Goal: Task Accomplishment & Management: Manage account settings

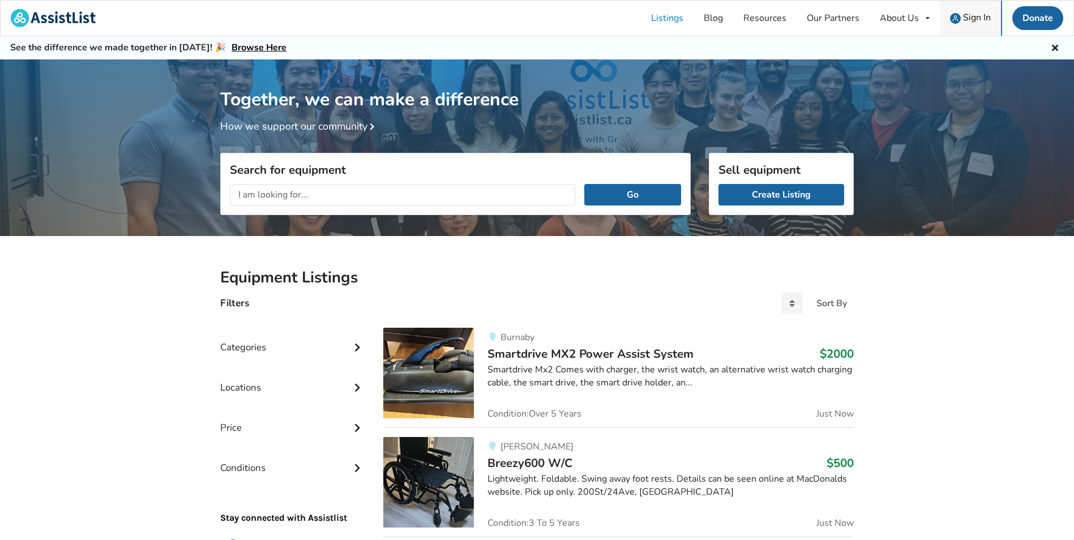
click at [968, 24] on link "Sign In" at bounding box center [970, 18] width 61 height 35
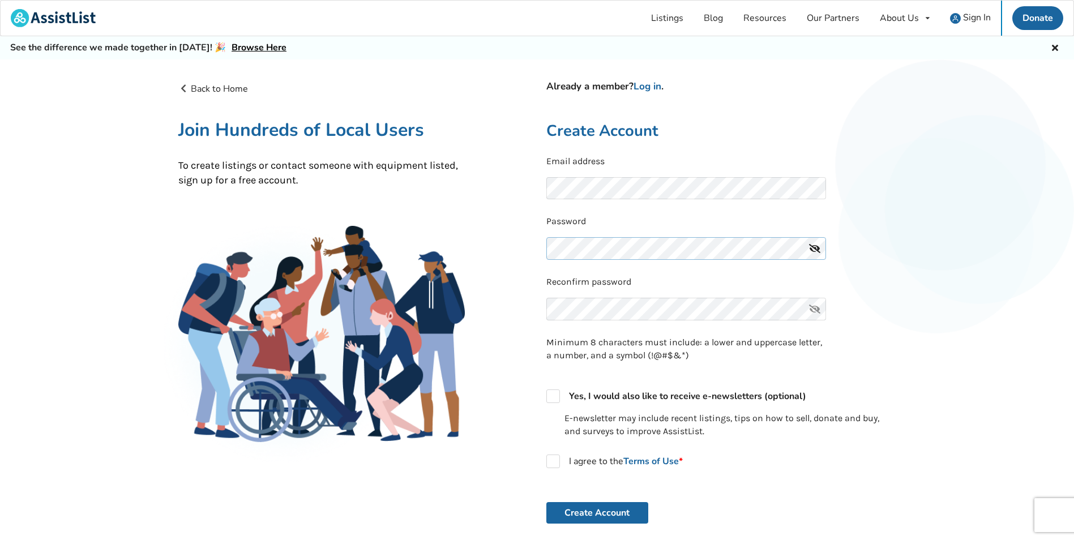
click at [547, 502] on button "Create Account" at bounding box center [598, 513] width 102 height 22
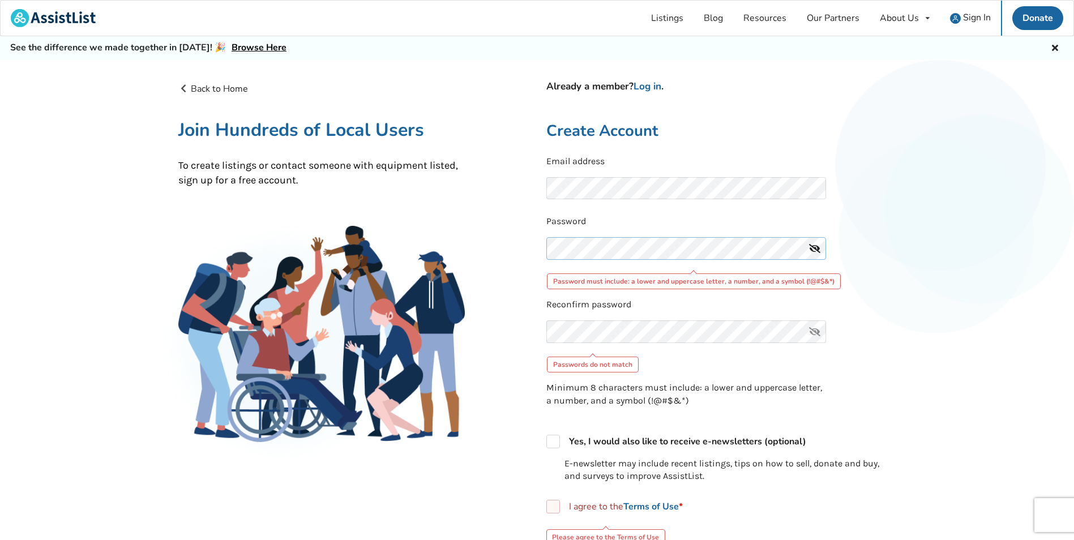
click at [506, 245] on div "Back to Home Already a member? Log in . Join Hundreds of Local Users To create …" at bounding box center [537, 392] width 736 height 638
click at [528, 253] on div "Back to Home Already a member? Log in . Join Hundreds of Local Users To create …" at bounding box center [537, 392] width 736 height 638
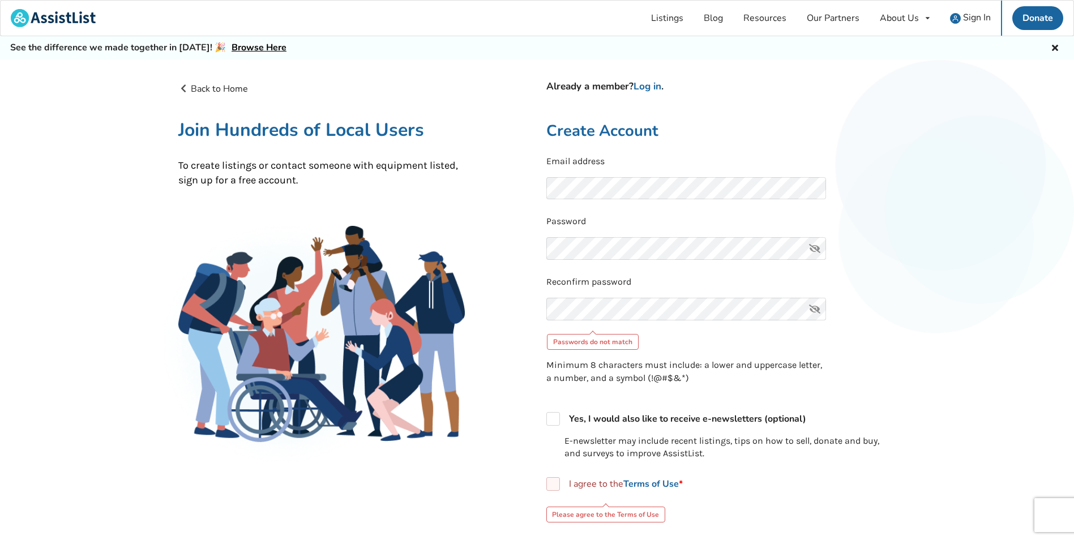
click at [535, 357] on div "Back to Home Already a member? Log in . Join Hundreds of Local Users To create …" at bounding box center [353, 381] width 368 height 598
click at [651, 87] on link "Log in" at bounding box center [648, 86] width 28 height 13
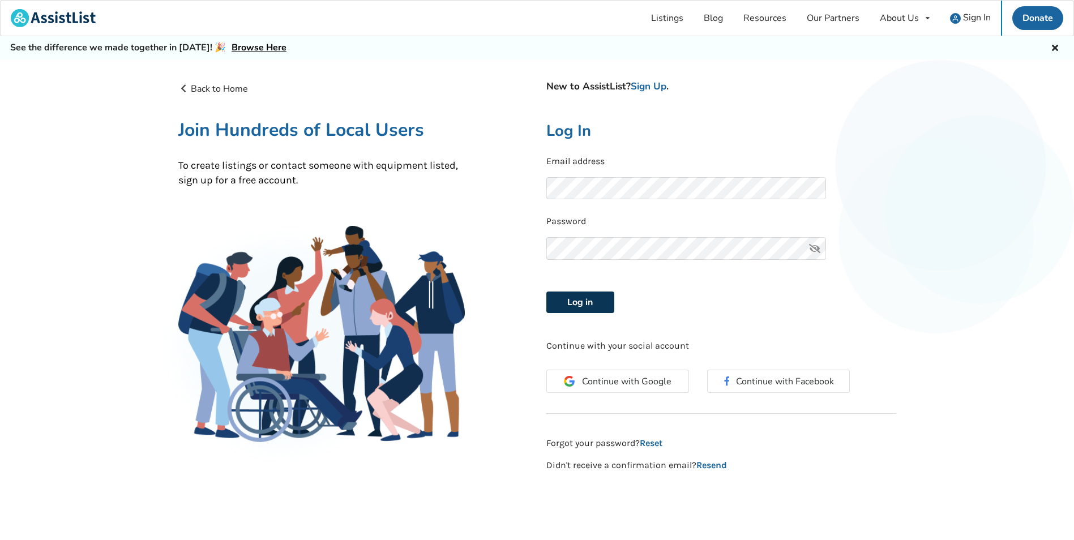
click at [576, 294] on button "Log in" at bounding box center [581, 303] width 68 height 22
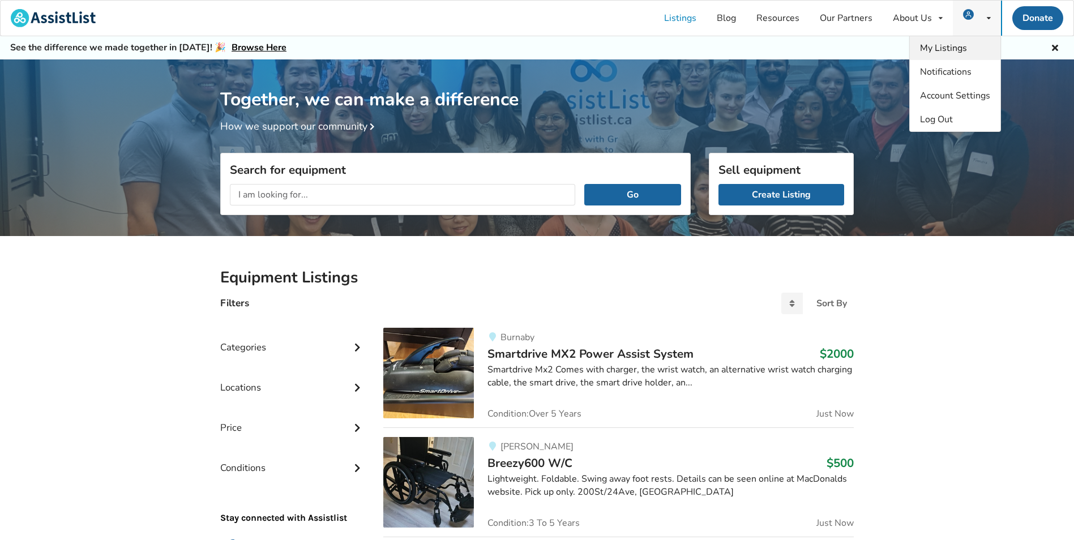
click at [963, 54] on span "My Listings" at bounding box center [943, 48] width 47 height 12
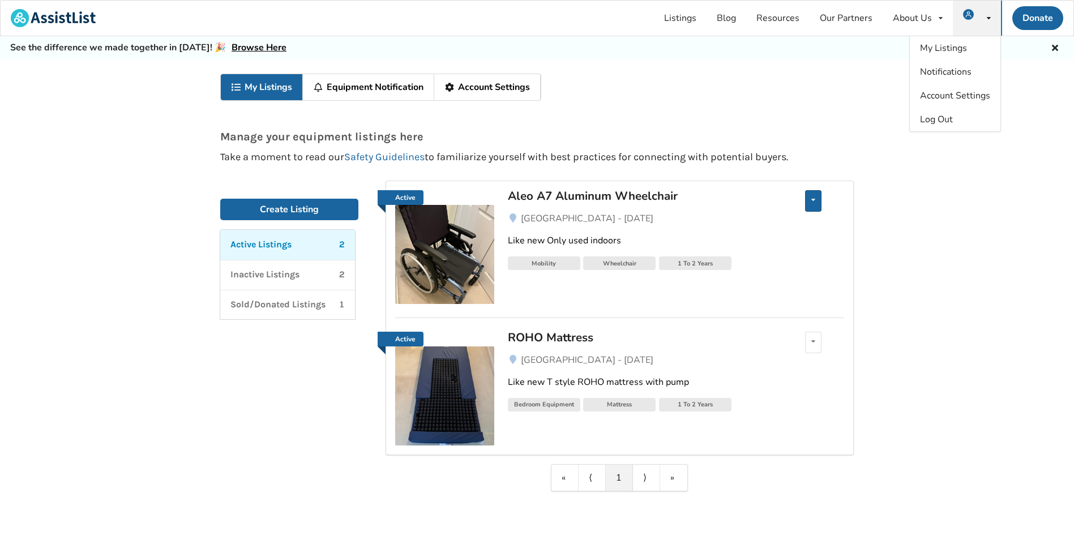
click at [820, 203] on div "Edit listing Renew listing Mark as Sold Delete listing" at bounding box center [813, 201] width 16 height 22
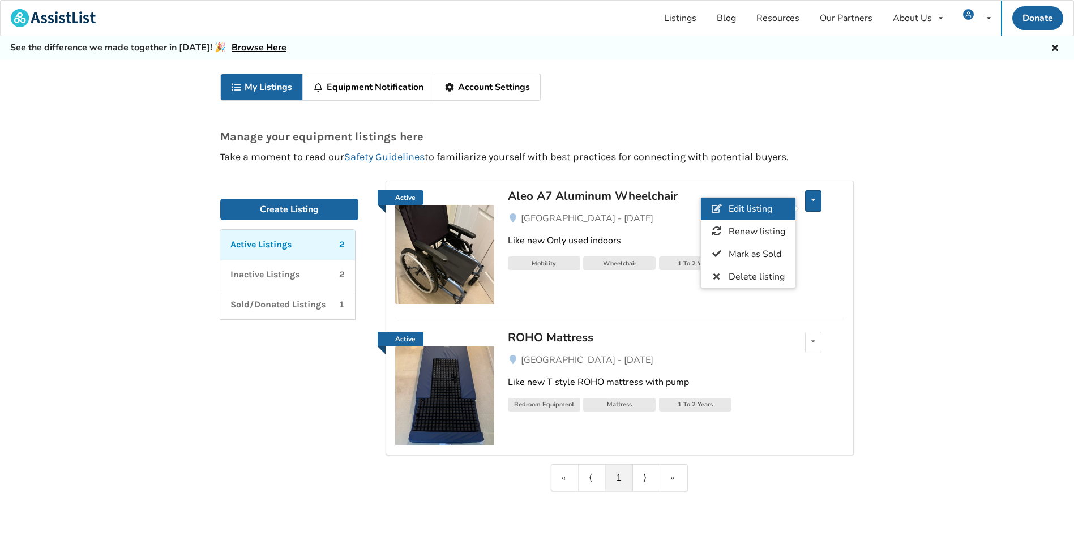
click at [733, 206] on span "Edit listing" at bounding box center [751, 209] width 44 height 12
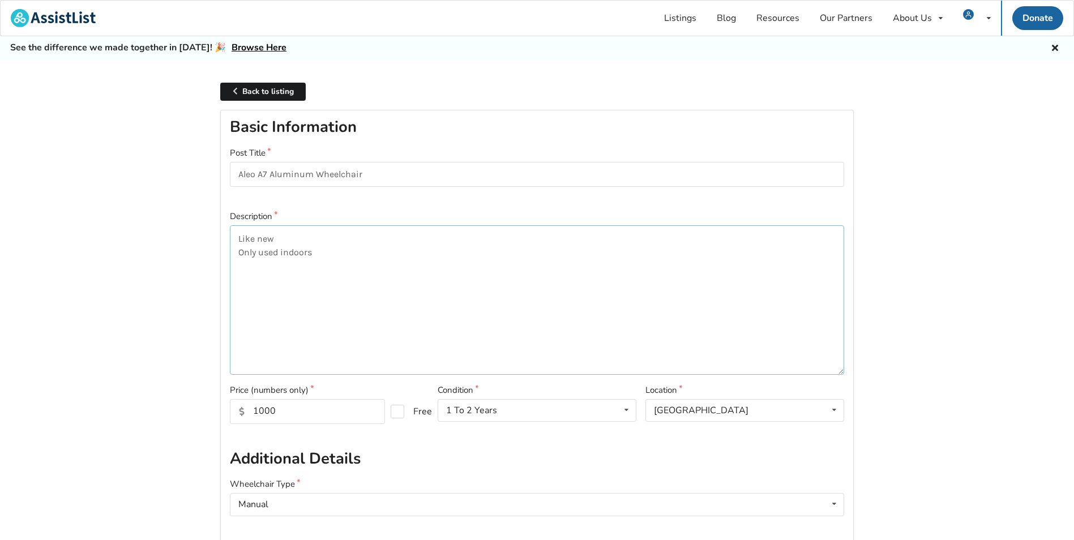
click at [238, 242] on textarea "Like new Only used indoors" at bounding box center [537, 300] width 615 height 150
click at [240, 238] on textarea "lightweight Like new Only used indoors" at bounding box center [537, 300] width 615 height 150
type textarea "Lightweight Like new Only used indoors"
drag, startPoint x: 286, startPoint y: 411, endPoint x: 249, endPoint y: 411, distance: 37.4
click at [249, 411] on input "1000" at bounding box center [307, 411] width 155 height 25
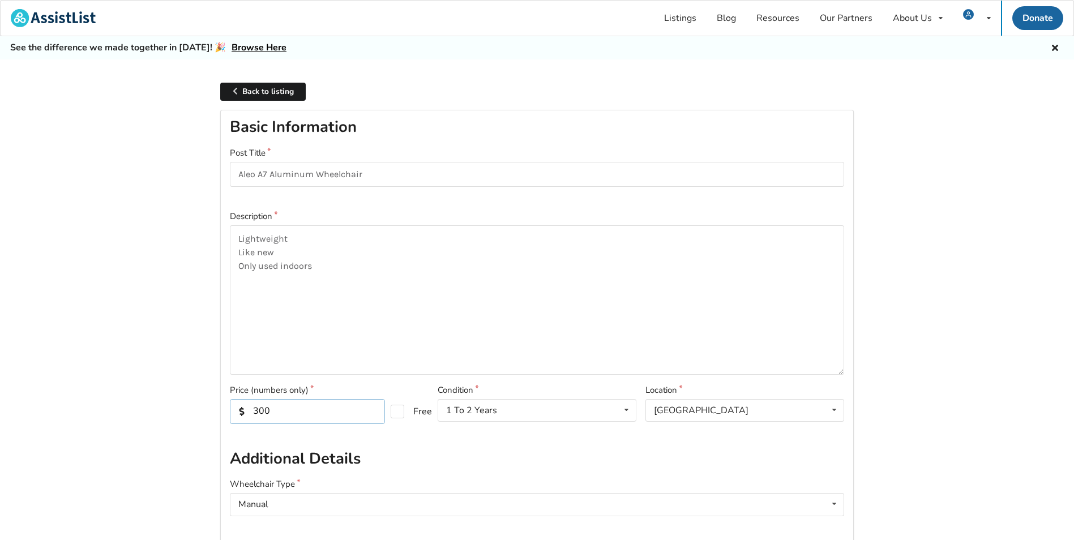
click at [381, 412] on input "300" at bounding box center [307, 411] width 155 height 25
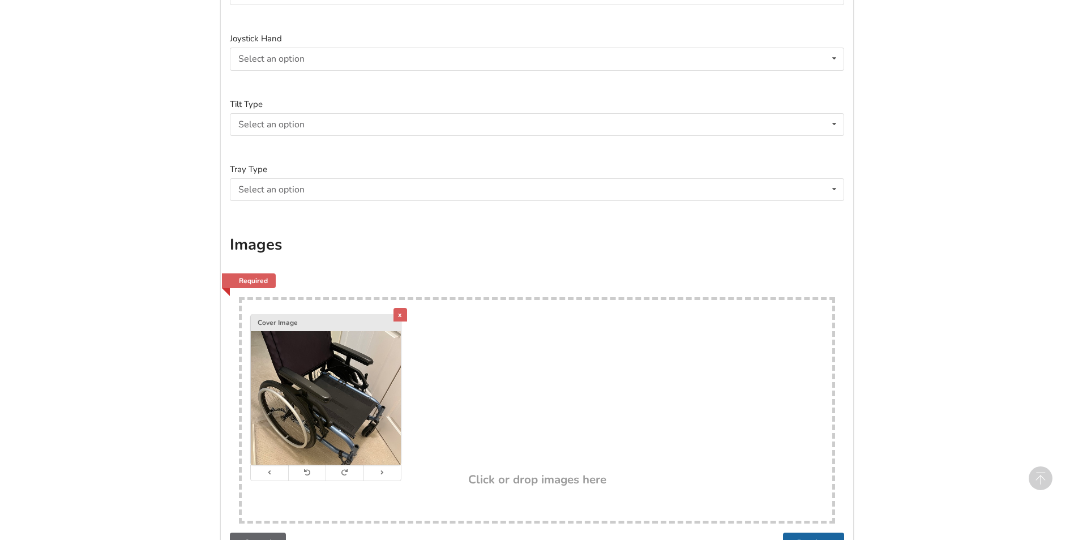
scroll to position [1982, 0]
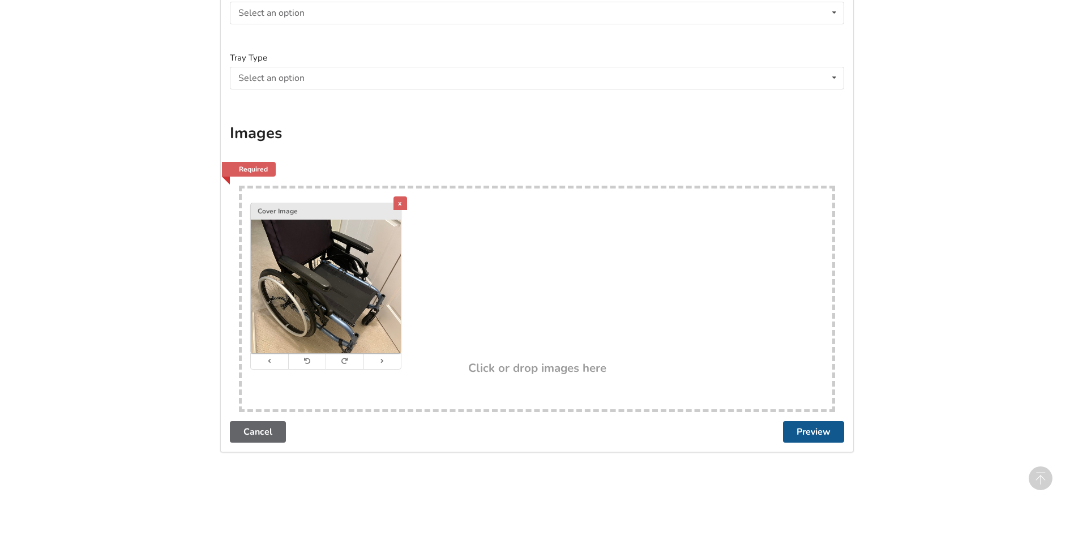
type input "300"
click at [821, 433] on button "Preview" at bounding box center [813, 432] width 61 height 22
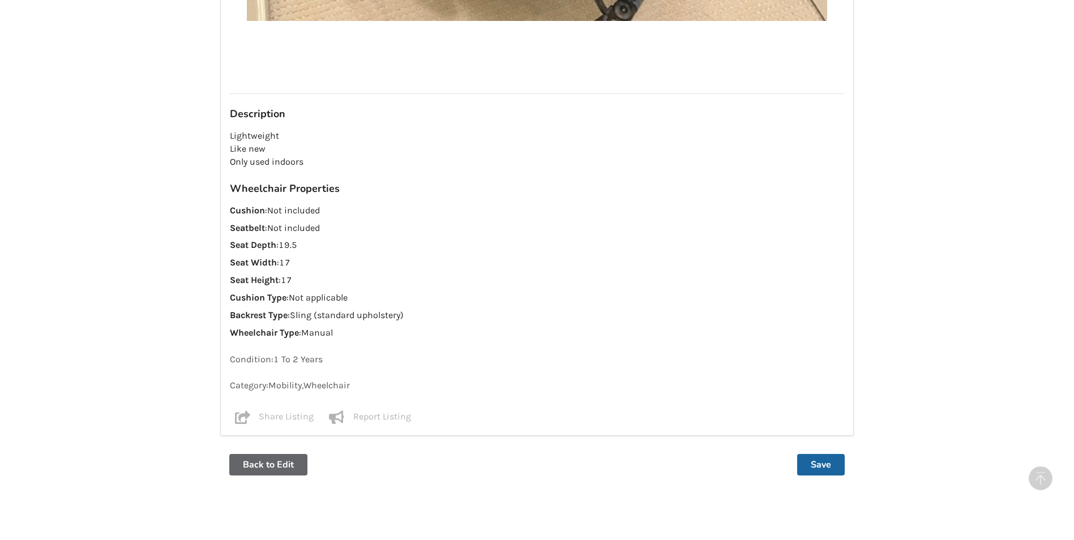
scroll to position [844, 0]
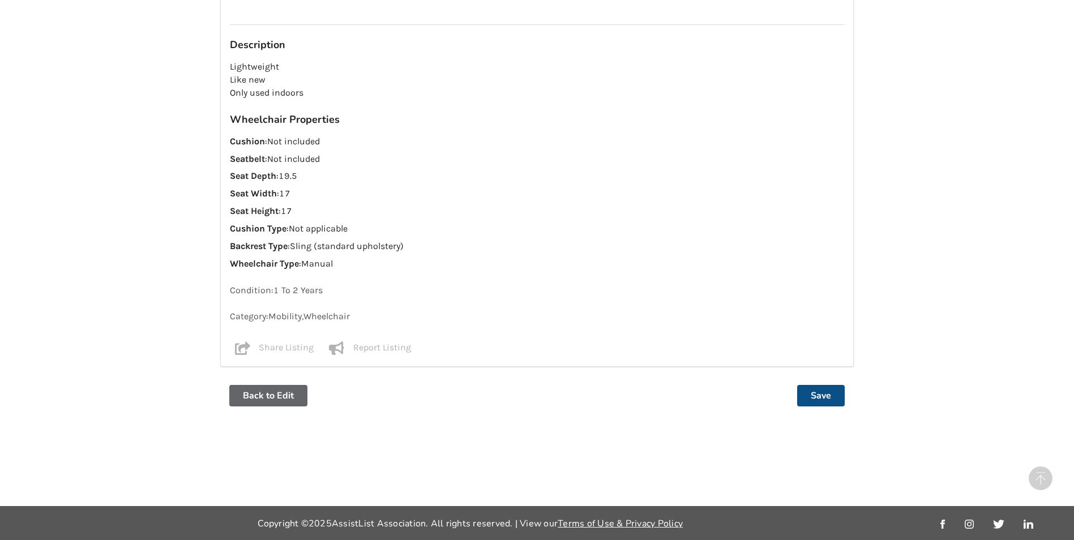
click at [820, 397] on button "Save" at bounding box center [821, 396] width 48 height 22
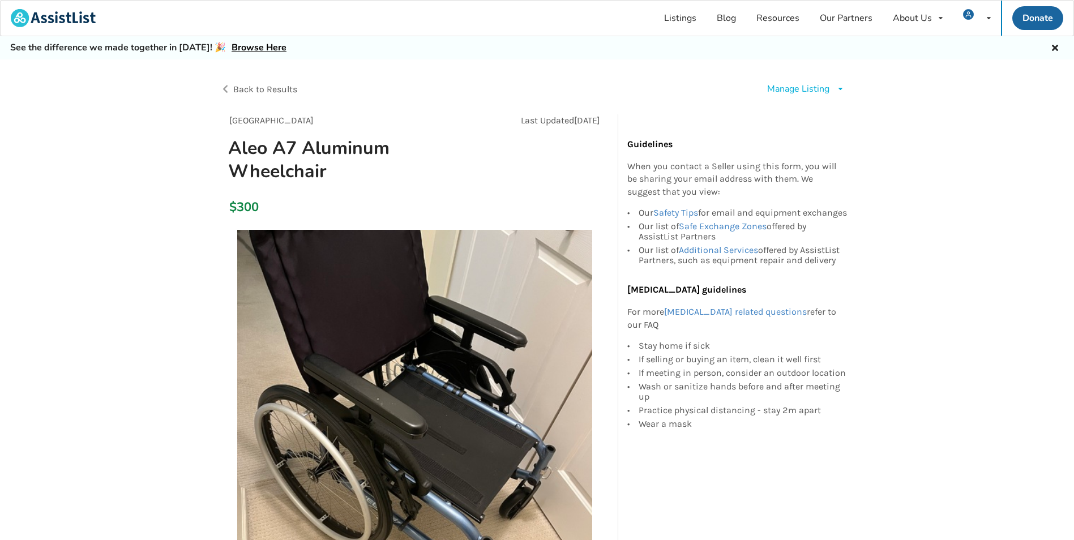
click at [1055, 45] on icon at bounding box center [1055, 46] width 11 height 9
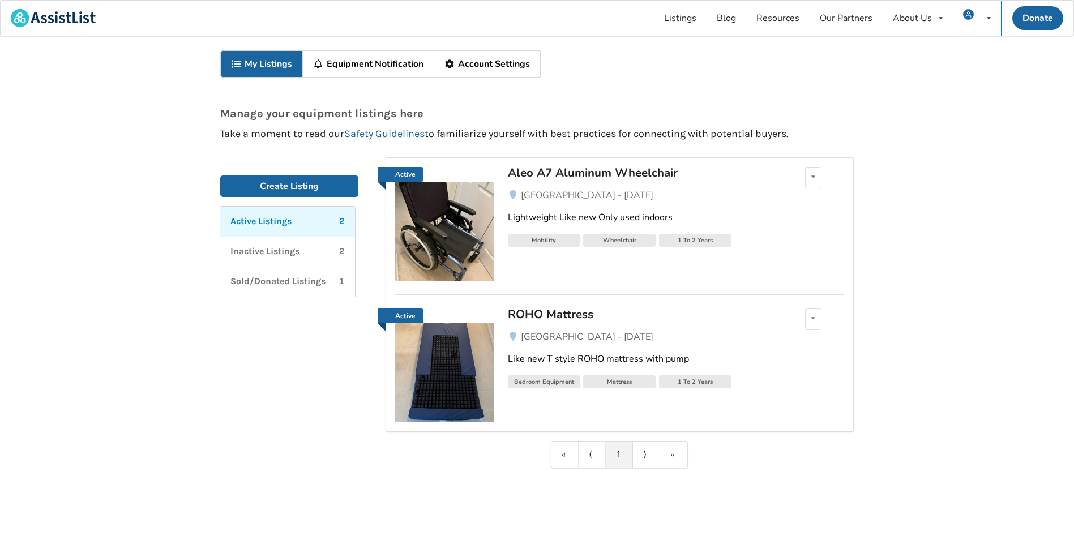
click at [454, 376] on img at bounding box center [444, 372] width 99 height 99
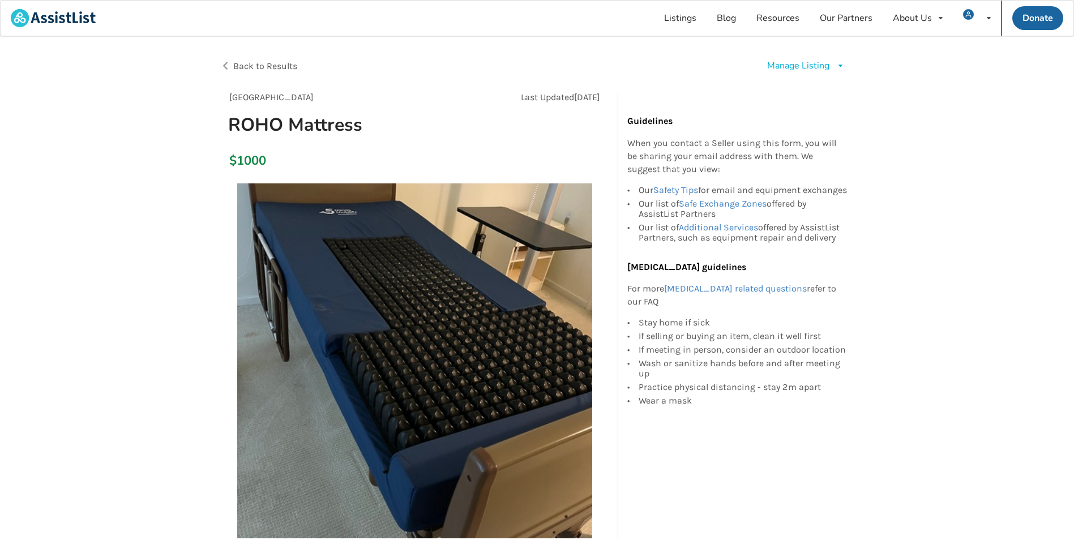
click at [809, 66] on div "Manage Listing" at bounding box center [798, 65] width 62 height 13
click at [801, 92] on span "Edit listing" at bounding box center [818, 92] width 44 height 12
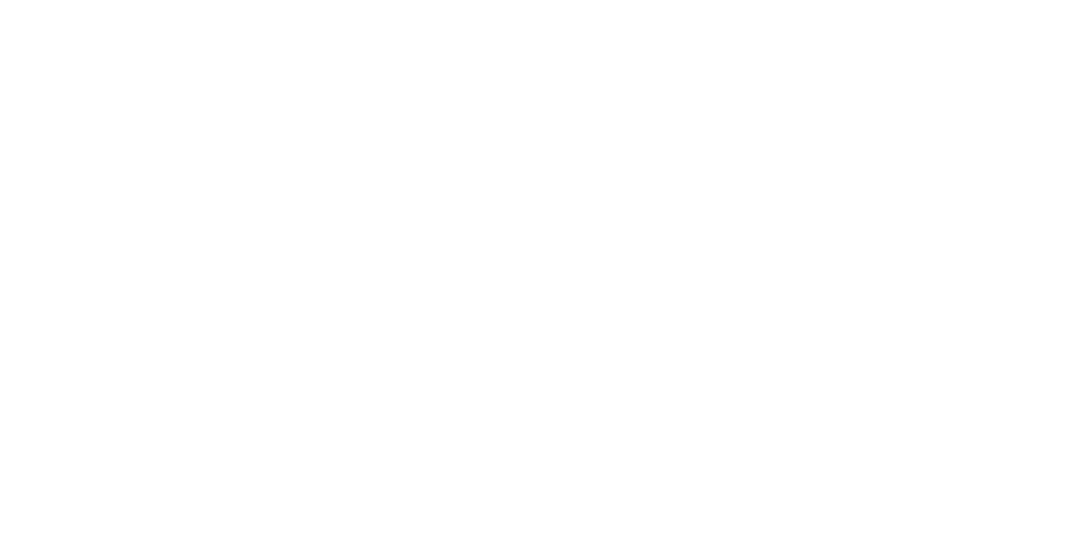
click at [242, 381] on body at bounding box center [541, 270] width 1083 height 540
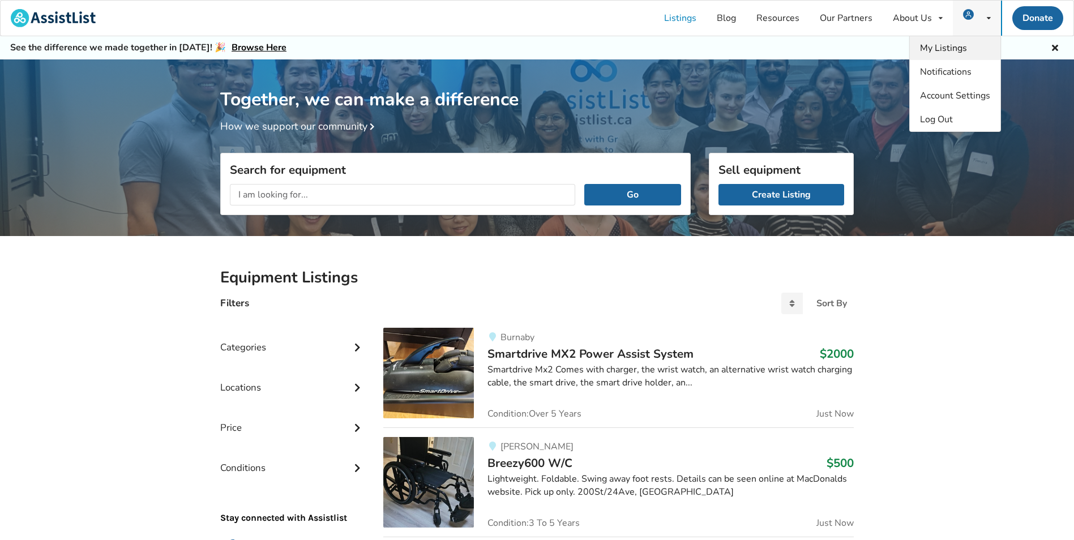
click at [954, 49] on span "My Listings" at bounding box center [943, 48] width 47 height 12
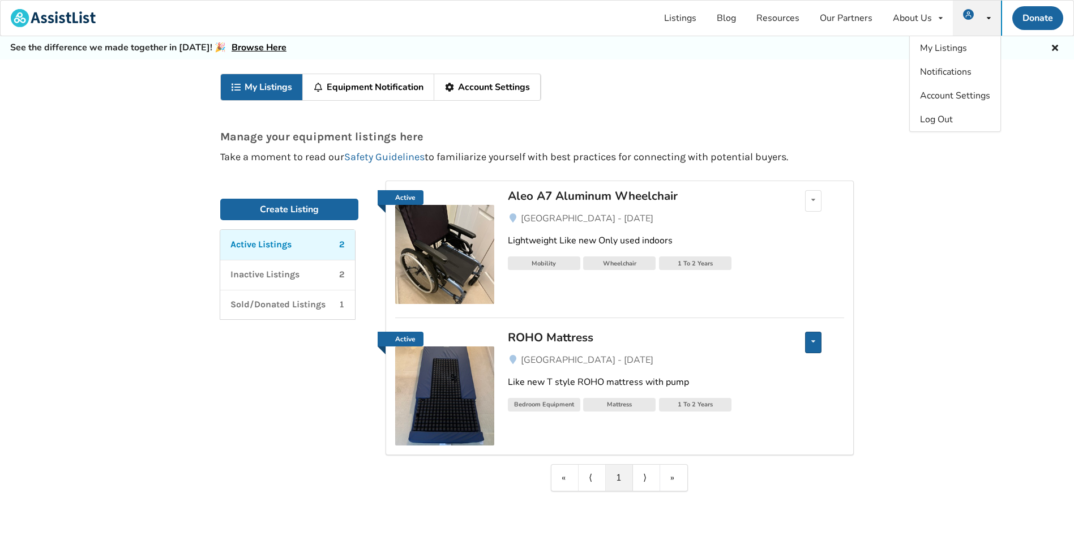
click at [817, 338] on div "Edit listing Renew listing Mark as Sold Delete listing" at bounding box center [813, 343] width 16 height 22
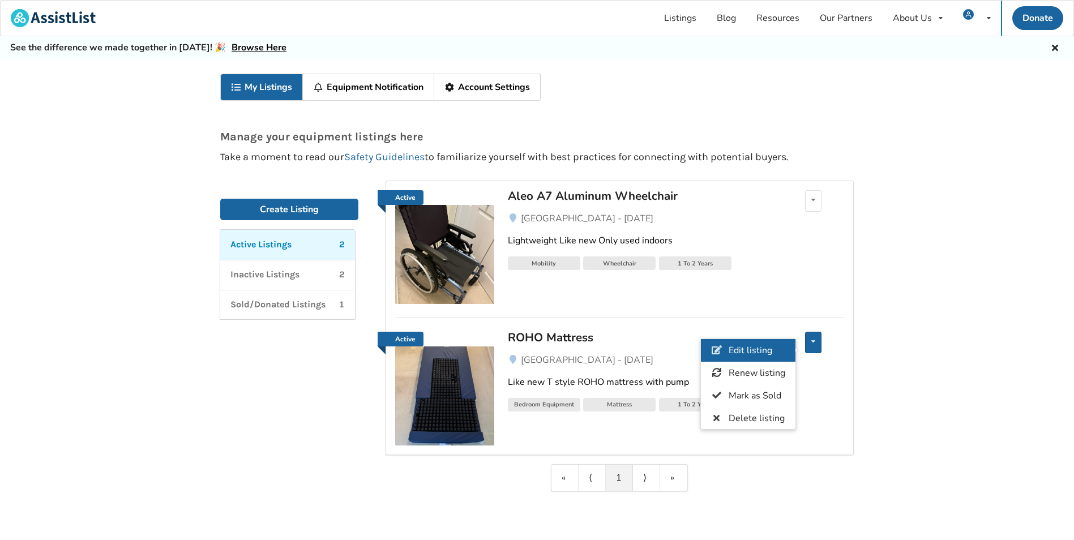
click at [770, 349] on span "Edit listing" at bounding box center [751, 350] width 44 height 12
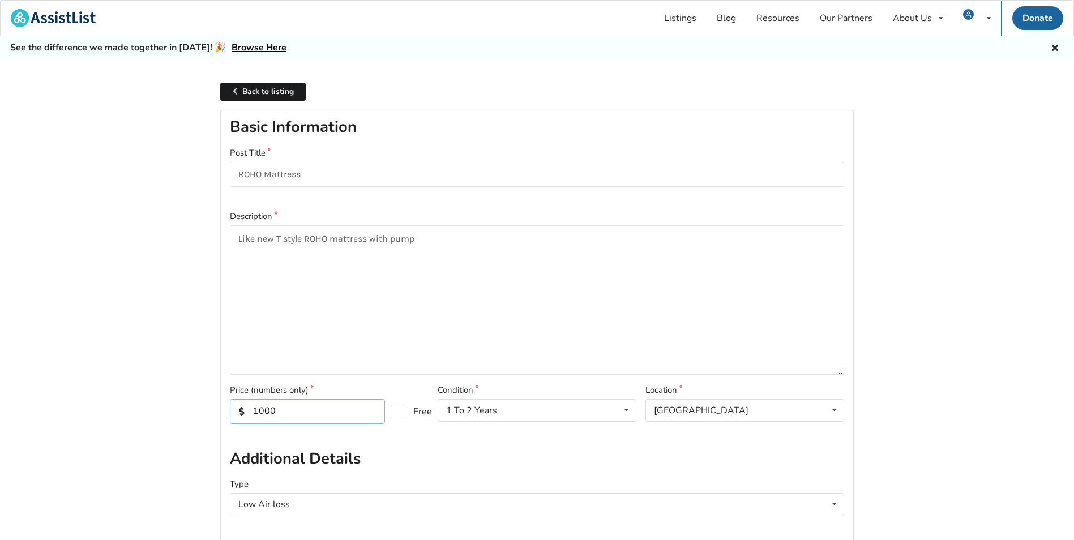
drag, startPoint x: 273, startPoint y: 413, endPoint x: 253, endPoint y: 407, distance: 21.5
click at [253, 407] on input "1000" at bounding box center [307, 411] width 155 height 25
type input "300"
click at [498, 294] on textarea "Like new T style ROHO mattress with pump" at bounding box center [537, 300] width 615 height 150
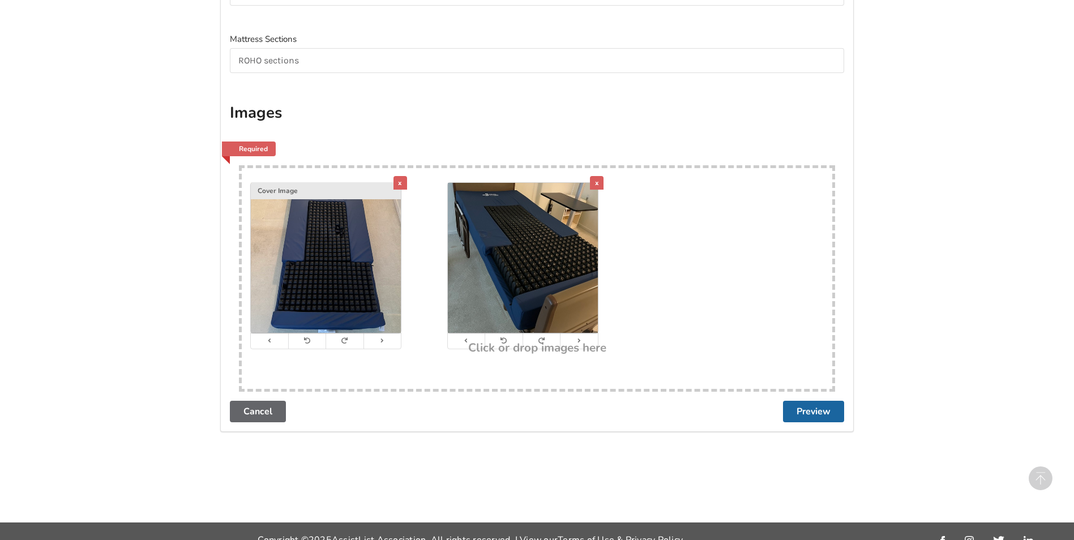
scroll to position [592, 0]
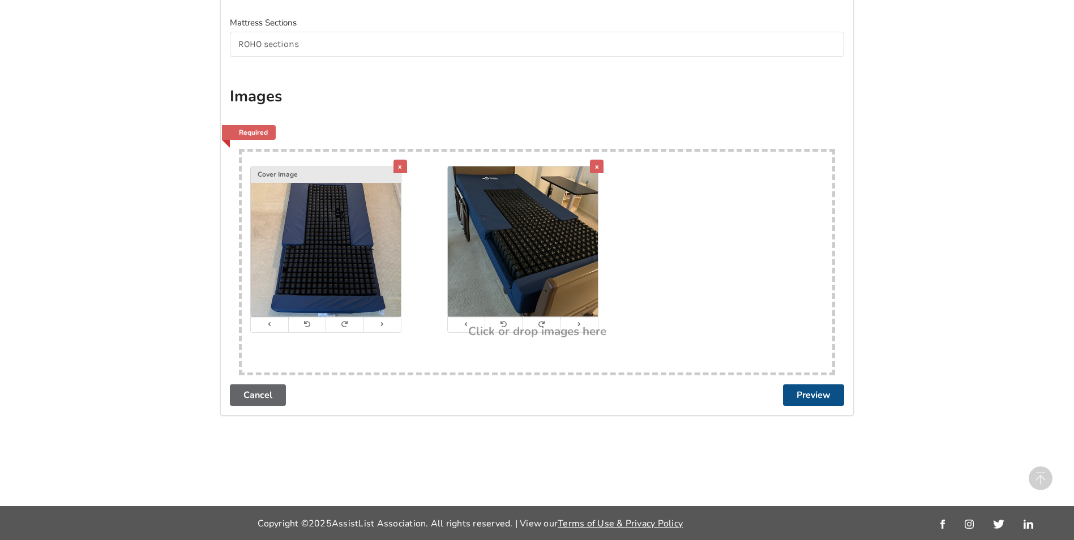
click at [803, 399] on button "Preview" at bounding box center [813, 396] width 61 height 22
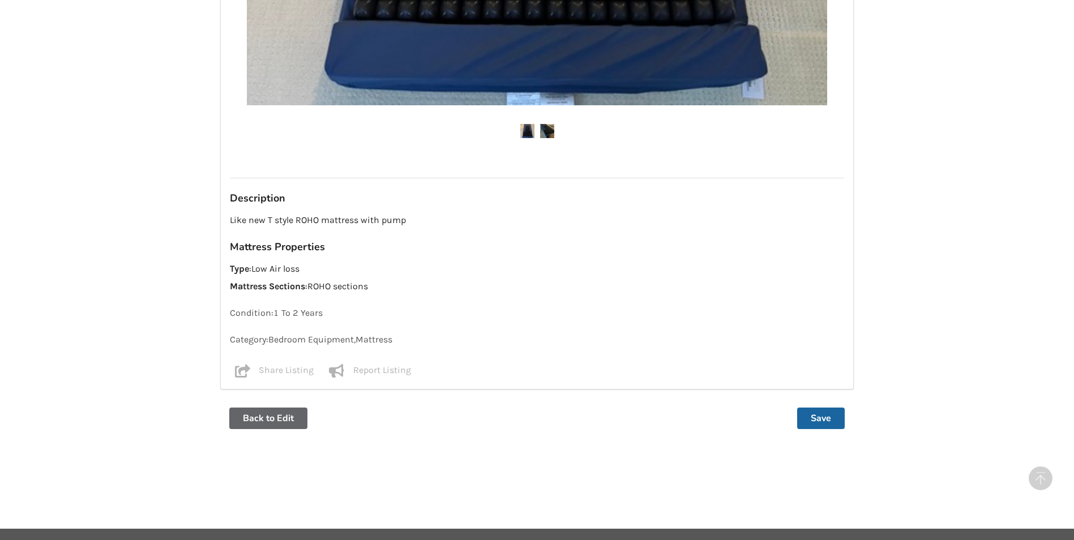
scroll to position [714, 0]
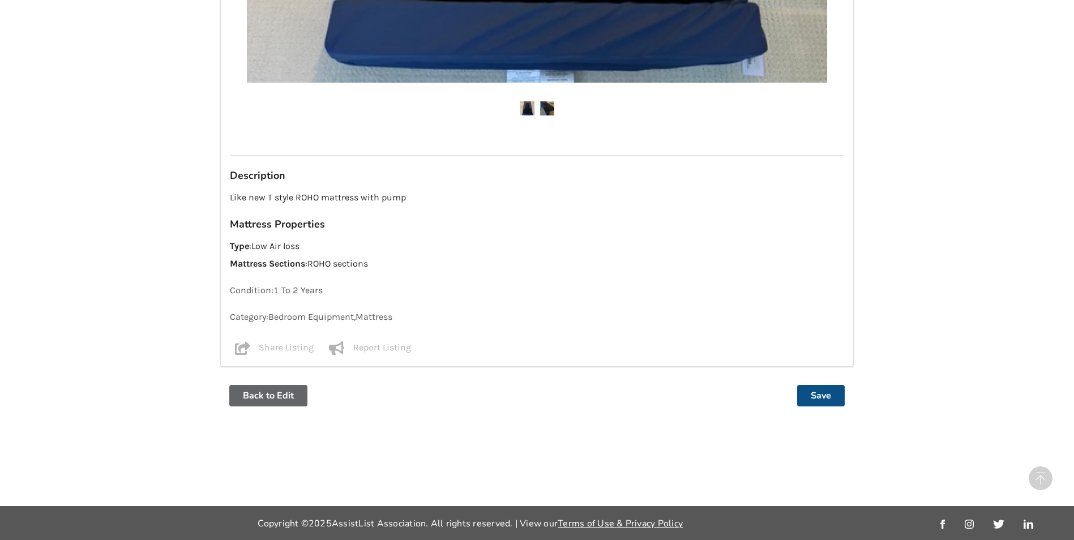
click at [820, 389] on button "Save" at bounding box center [821, 396] width 48 height 22
